Goal: Task Accomplishment & Management: Manage account settings

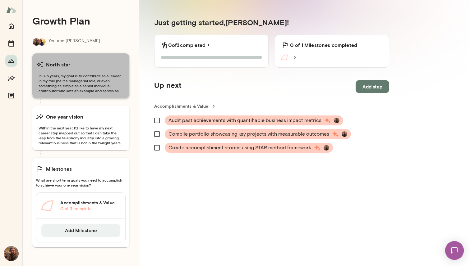
click at [103, 77] on span "In 3-5 years, my goal is to contribute as a leader in my role (be it a manageri…" at bounding box center [81, 83] width 90 height 20
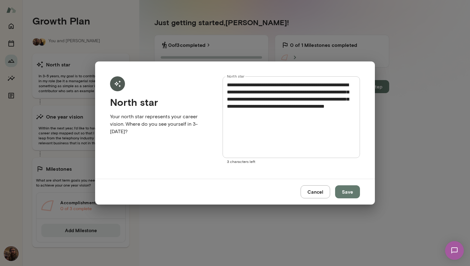
click at [350, 193] on button "Save" at bounding box center [347, 192] width 25 height 13
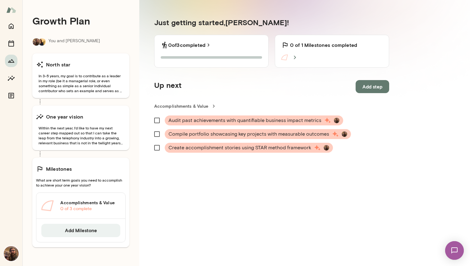
click at [84, 103] on div "Growth Plan You and [PERSON_NAME] North star In 3-5 years, my goal is to contri…" at bounding box center [80, 133] width 117 height 266
click at [85, 110] on div "One year vision Within the next year, I'd like to have my next career step mapp…" at bounding box center [80, 128] width 97 height 45
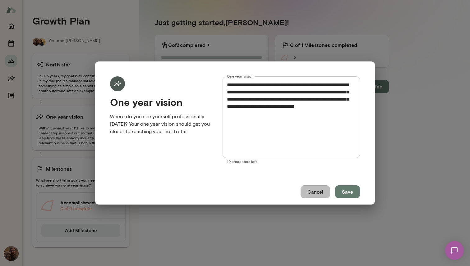
click at [316, 189] on button "Cancel" at bounding box center [316, 192] width 30 height 13
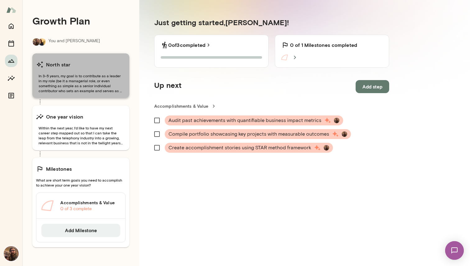
click at [79, 81] on span "In 3-5 years, my goal is to contribute as a leader in my role (be it a manageri…" at bounding box center [81, 83] width 90 height 20
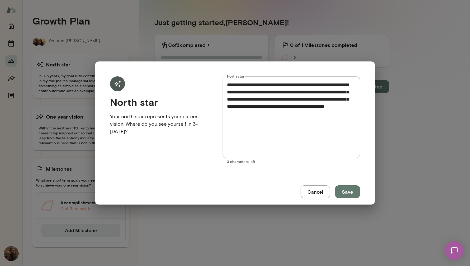
click at [317, 194] on button "Cancel" at bounding box center [316, 192] width 30 height 13
